Goal: Information Seeking & Learning: Learn about a topic

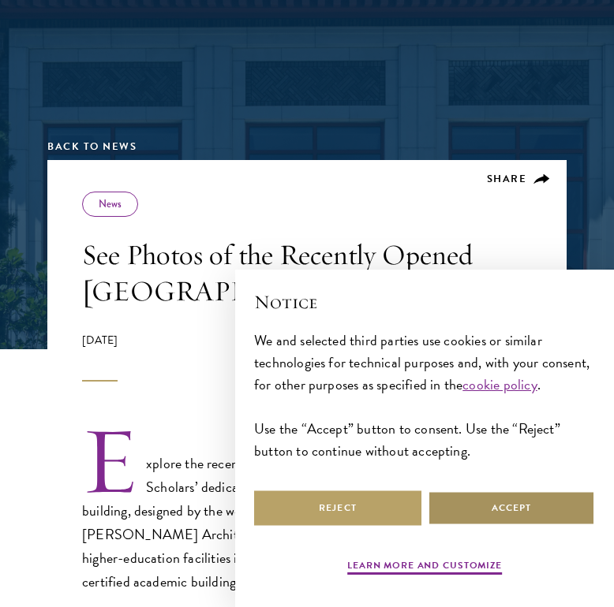
click at [497, 515] on button "Accept" at bounding box center [511, 509] width 167 height 36
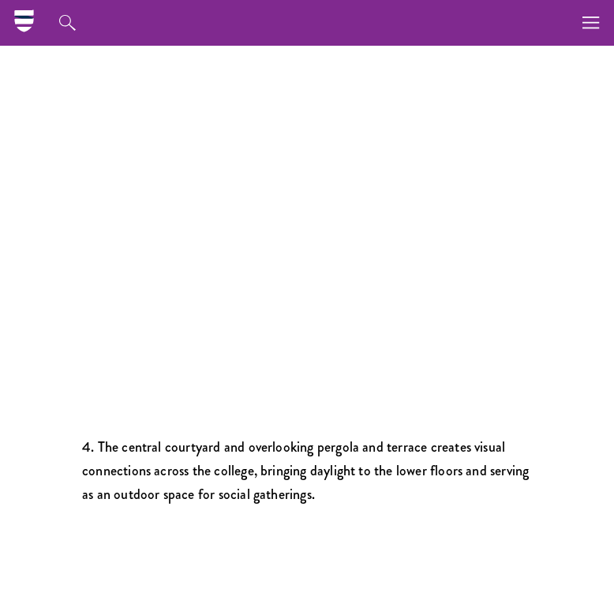
scroll to position [1533, 0]
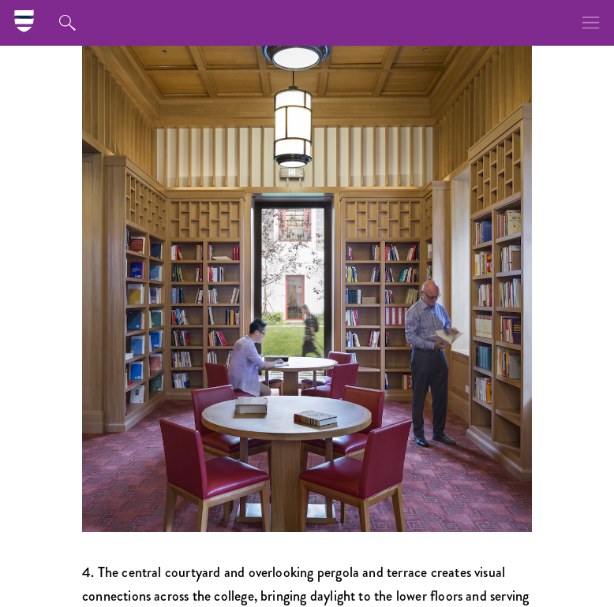
click at [590, 29] on icon "button" at bounding box center [590, 23] width 17 height 46
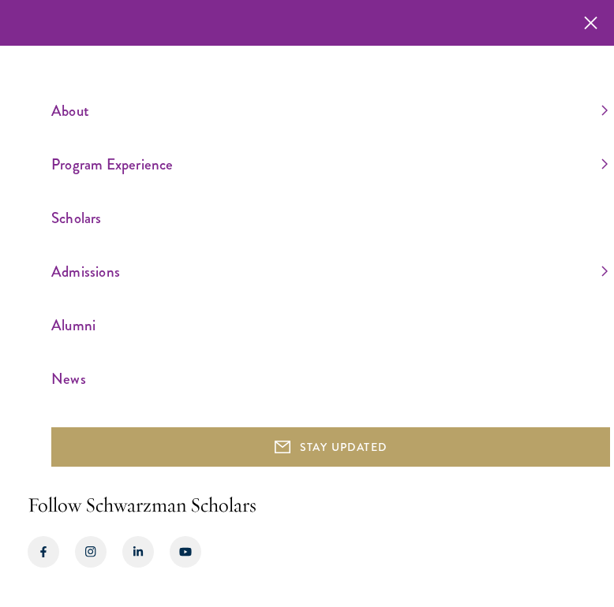
click at [95, 162] on link "Program Experience" at bounding box center [329, 164] width 556 height 26
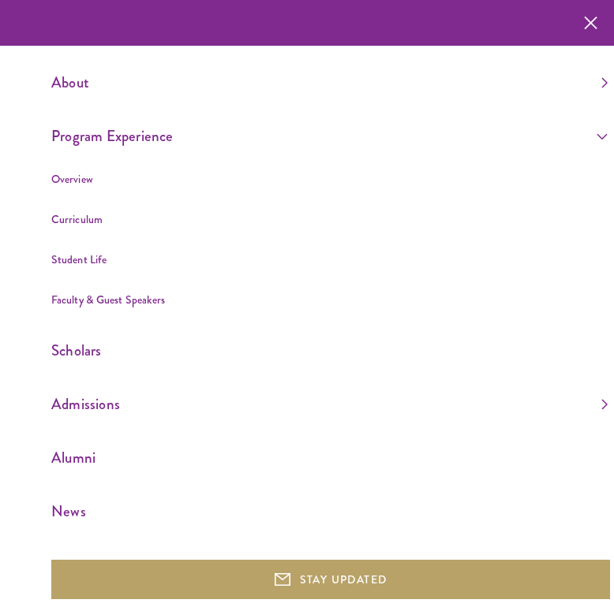
click at [86, 256] on link "Student Life" at bounding box center [78, 260] width 55 height 16
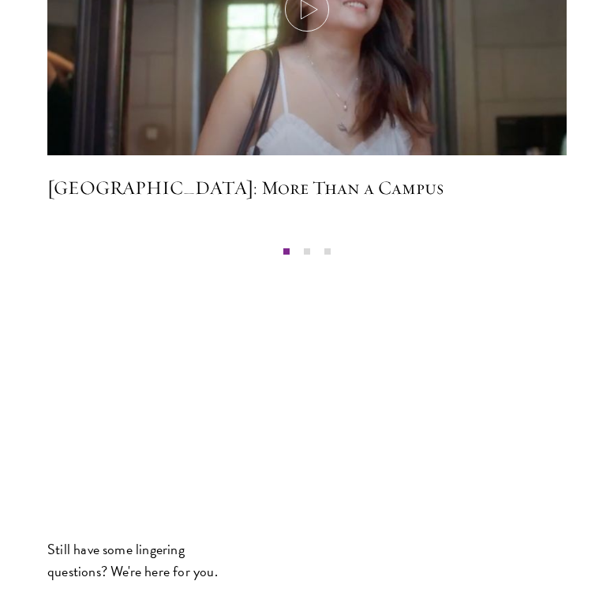
scroll to position [6017, 0]
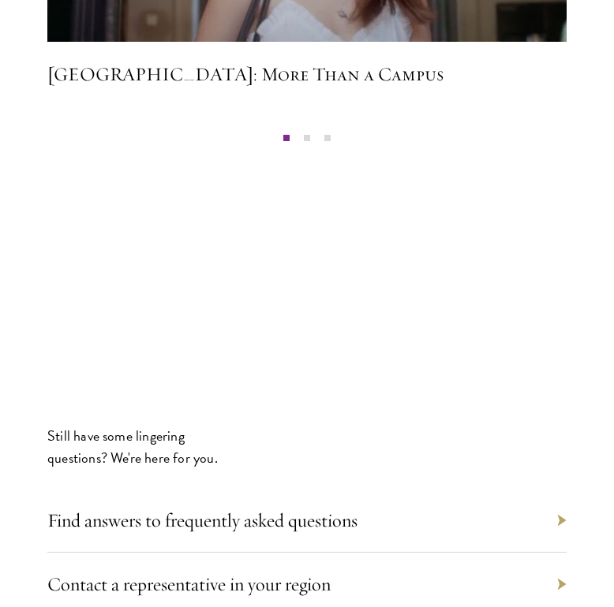
click at [165, 489] on div "Find answers to frequently asked questions" at bounding box center [306, 521] width 519 height 64
click at [165, 509] on link "Find answers to frequently asked questions" at bounding box center [210, 521] width 310 height 24
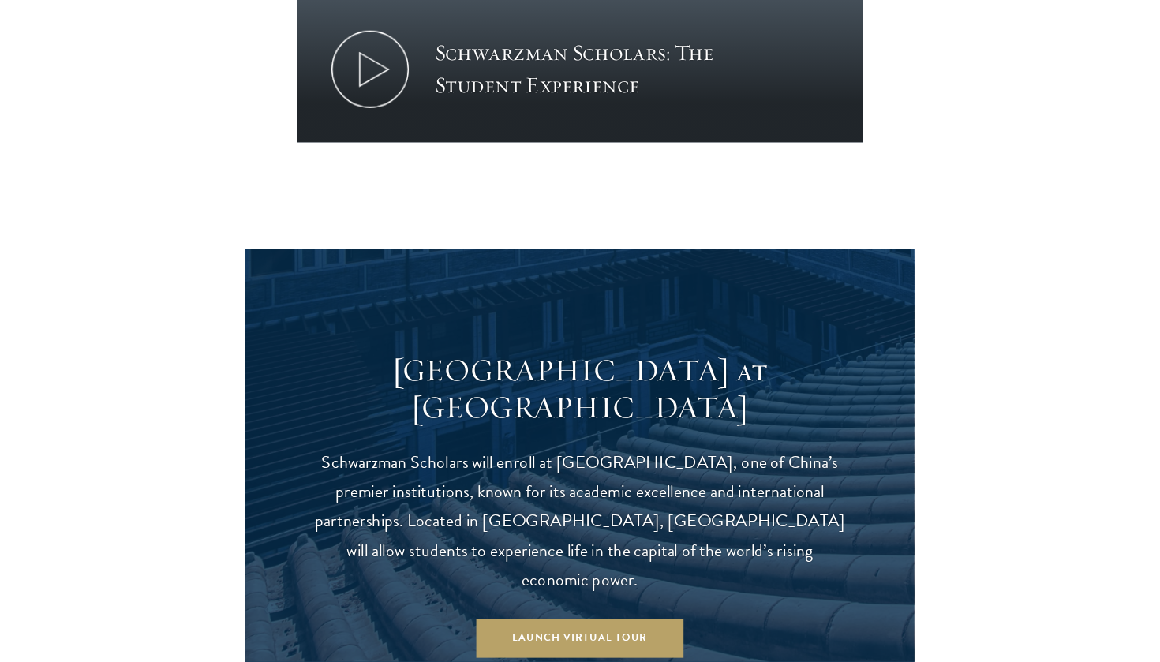
scroll to position [1082, 0]
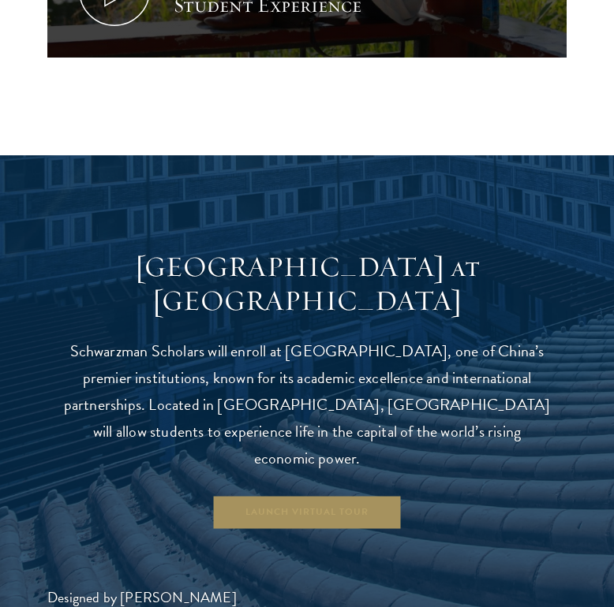
click at [305, 495] on link "Launch Virtual Tour" at bounding box center [307, 513] width 190 height 36
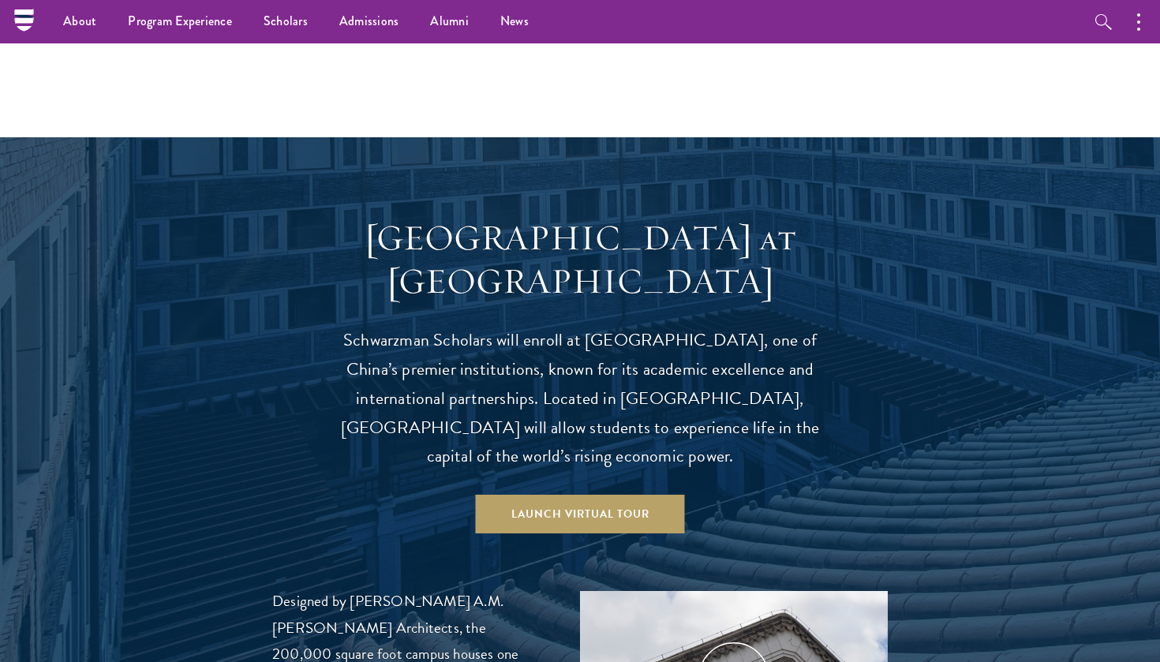
scroll to position [1331, 0]
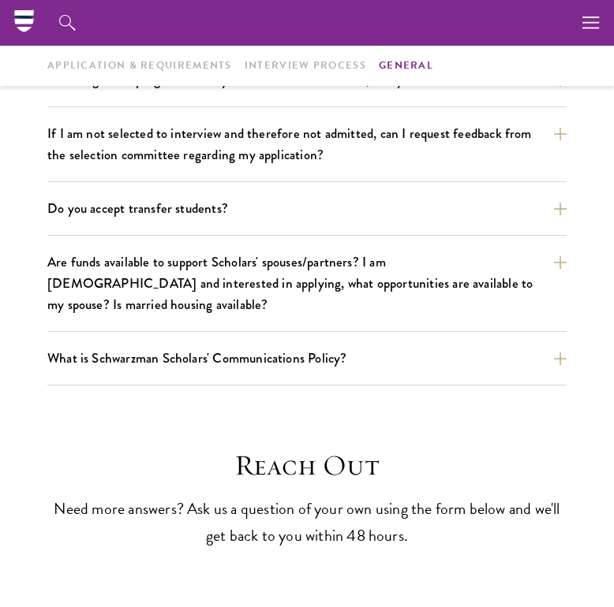
scroll to position [2361, 0]
